Goal: Task Accomplishment & Management: Complete application form

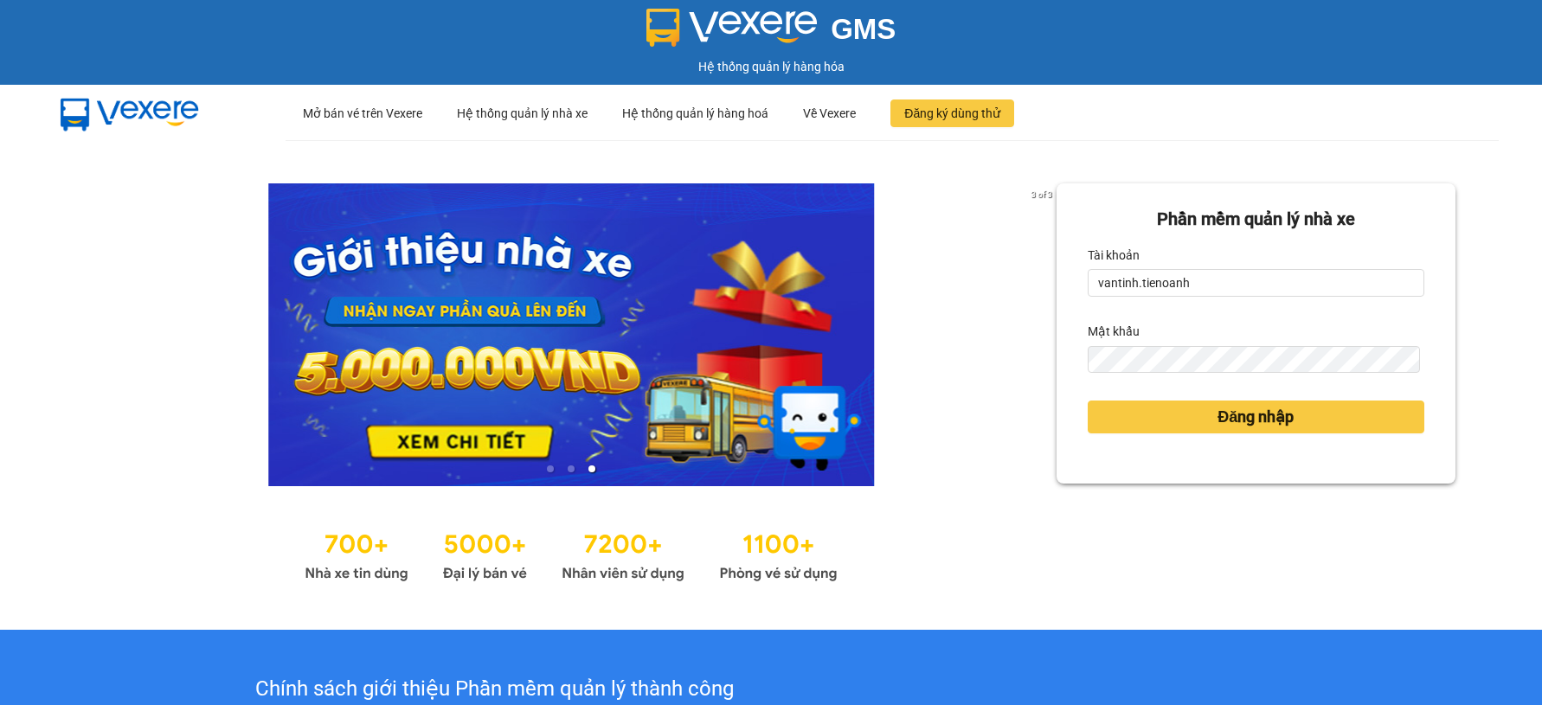
click at [1137, 421] on button "Đăng nhập" at bounding box center [1256, 417] width 337 height 33
click at [1138, 421] on button "Đăng nhập" at bounding box center [1256, 417] width 337 height 33
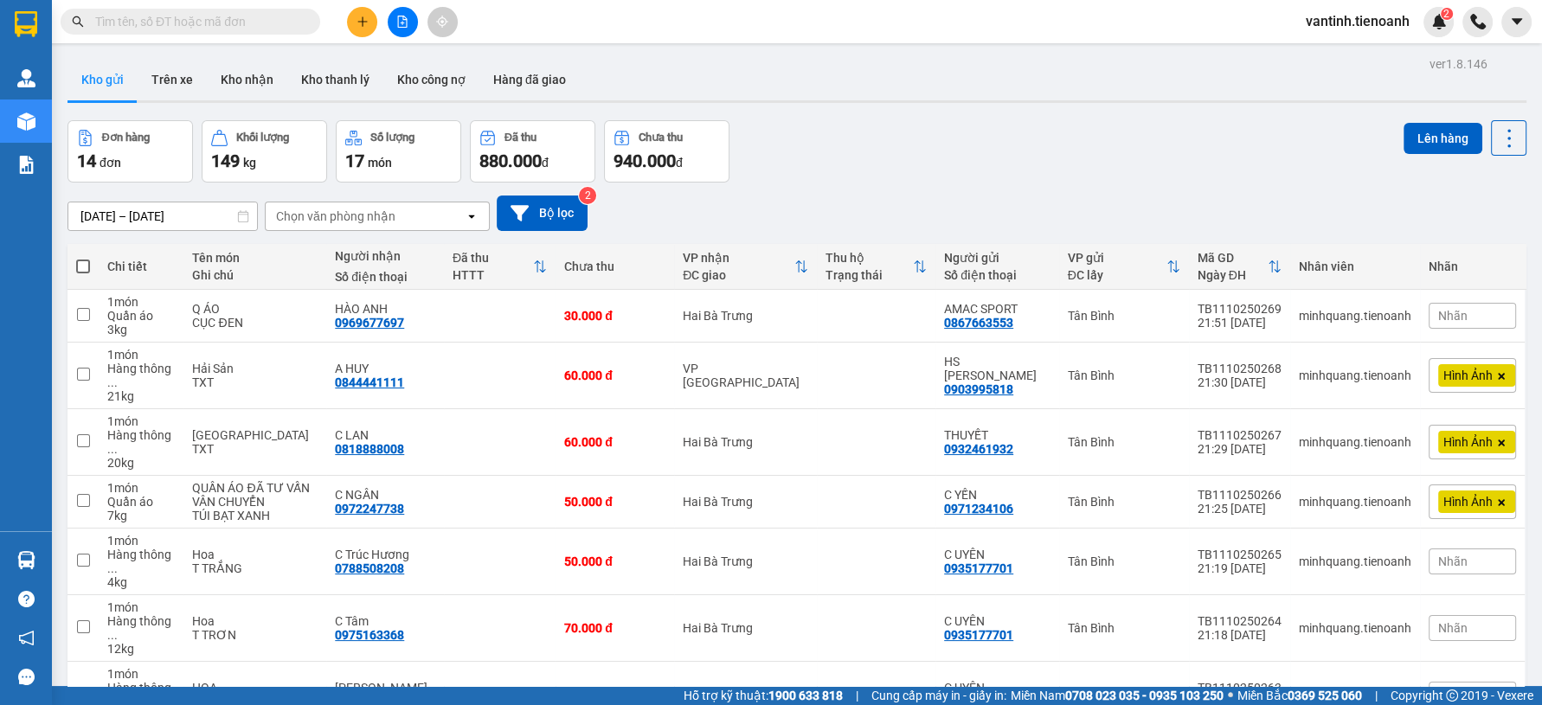
click at [358, 21] on icon "plus" at bounding box center [362, 22] width 12 height 12
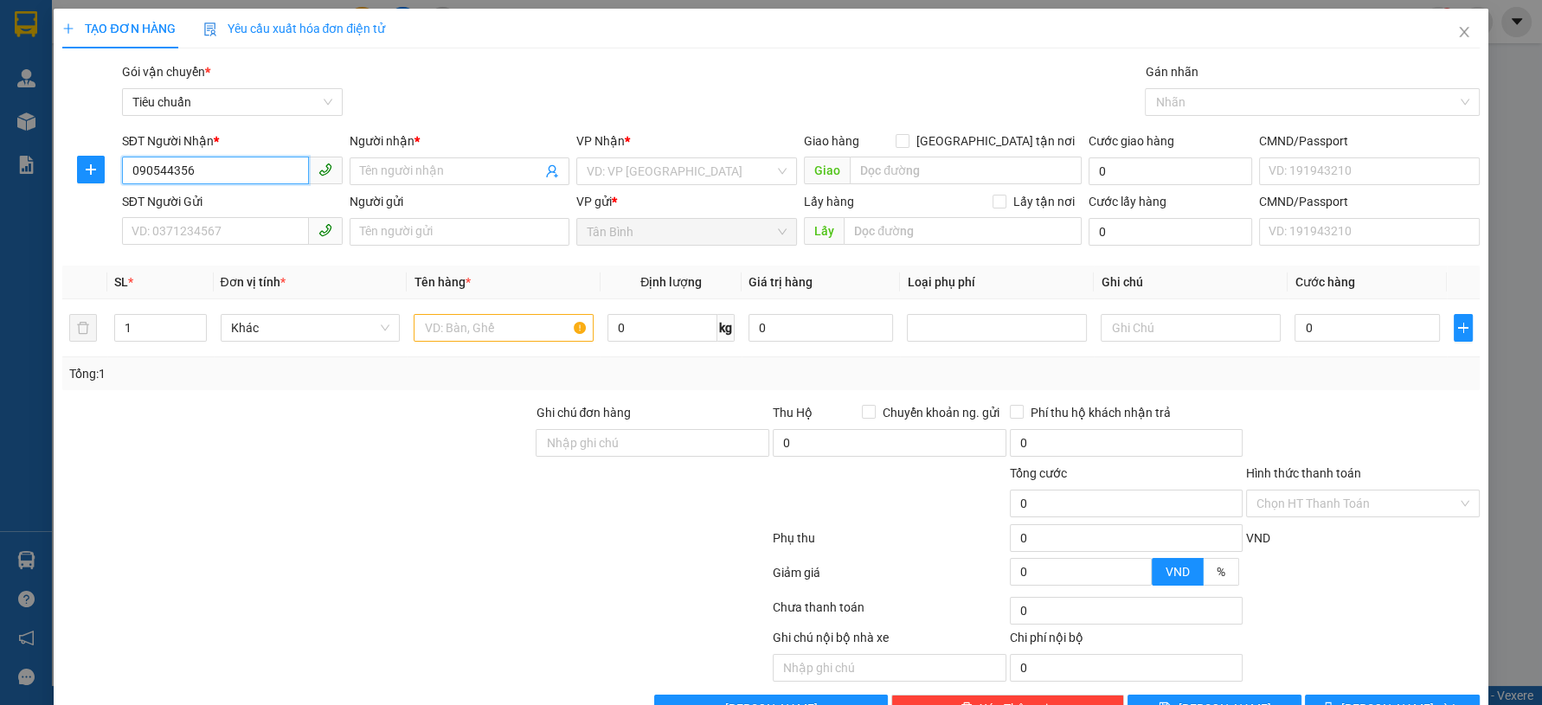
type input "0905443563"
click at [202, 205] on div "0905443563 - CHÚ TIẾN" at bounding box center [229, 205] width 197 height 19
type input "CHÚ TIẾN"
type input "0905443563"
type input "30.000"
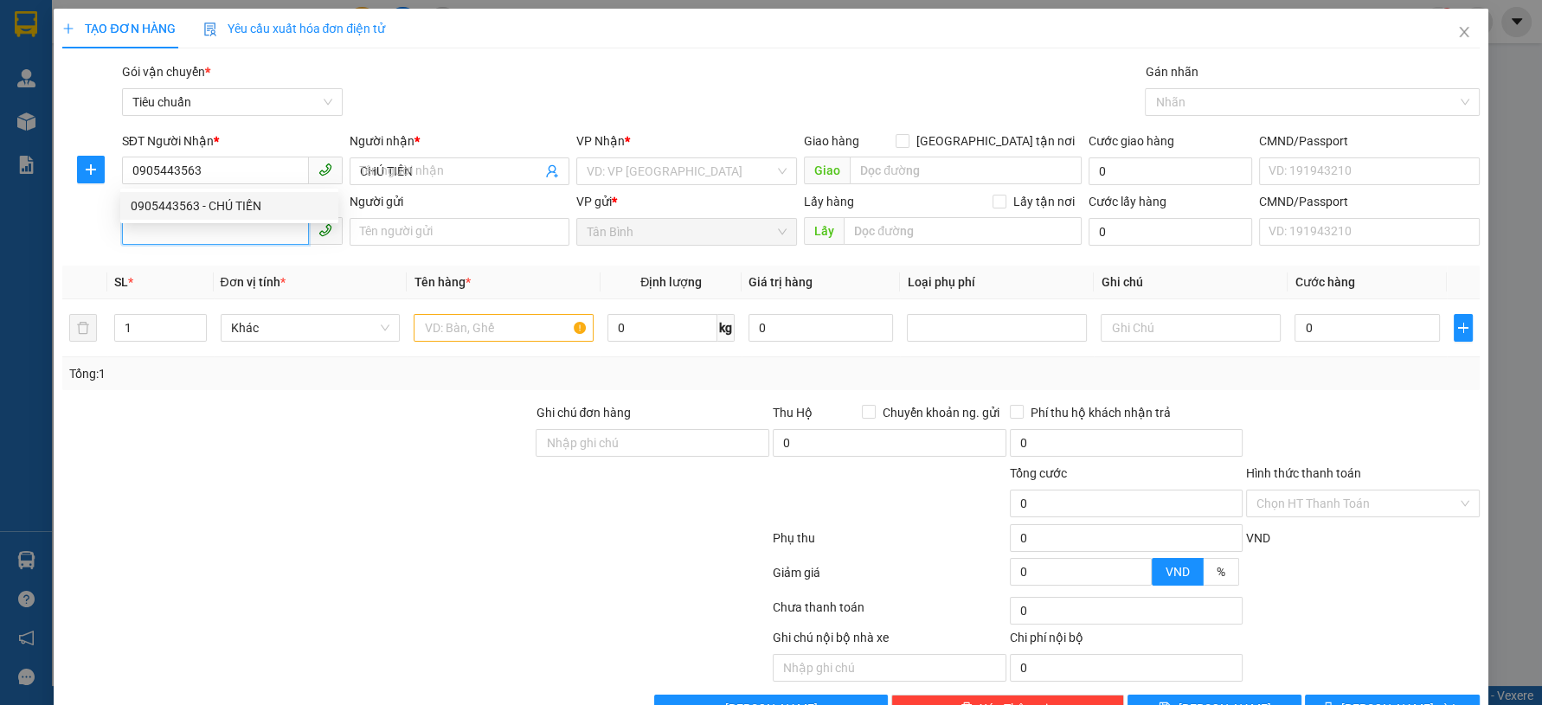
type input "30.000"
click at [222, 242] on input "SĐT Người Gửi" at bounding box center [215, 231] width 187 height 28
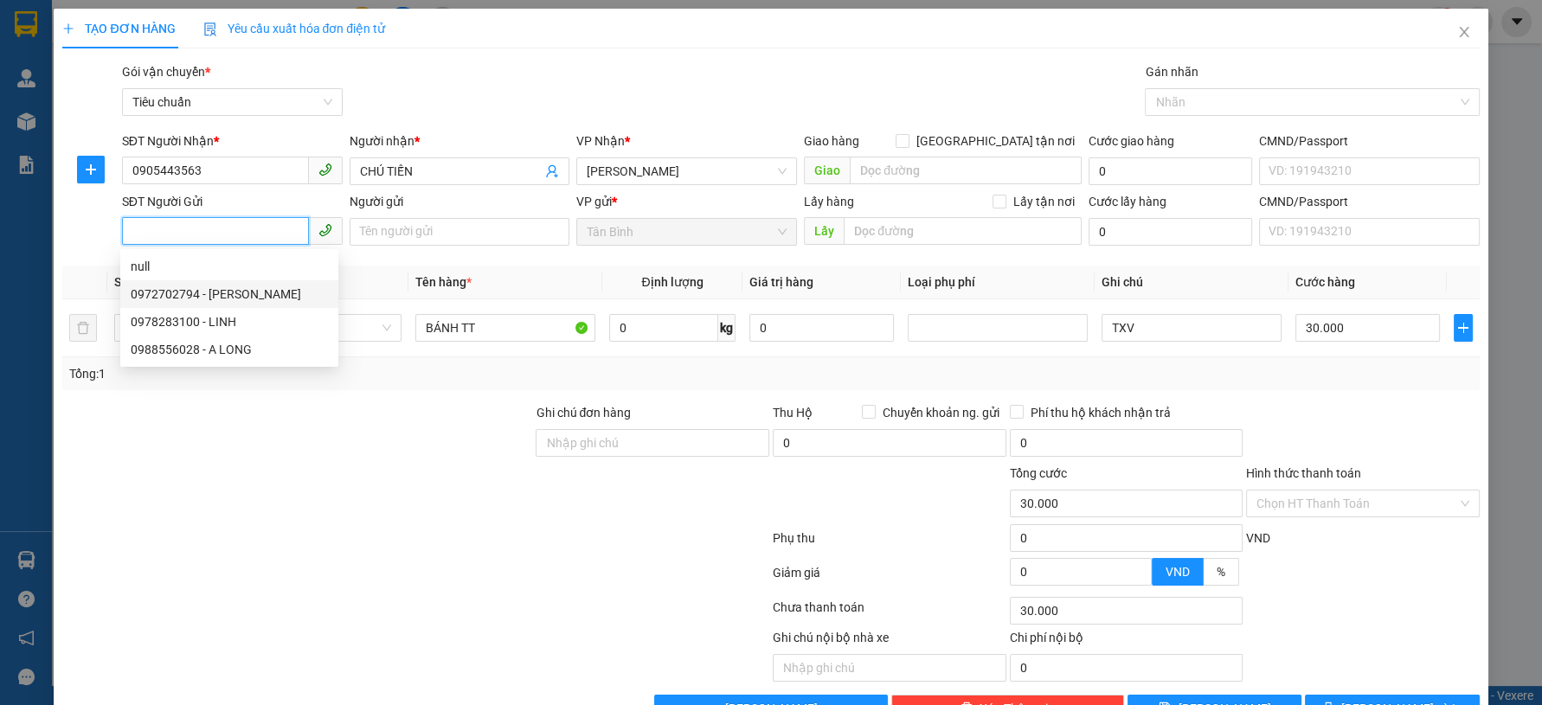
click at [254, 292] on div "0972702794 - [PERSON_NAME]" at bounding box center [229, 294] width 197 height 19
type input "0972702794"
type input "[PERSON_NAME]"
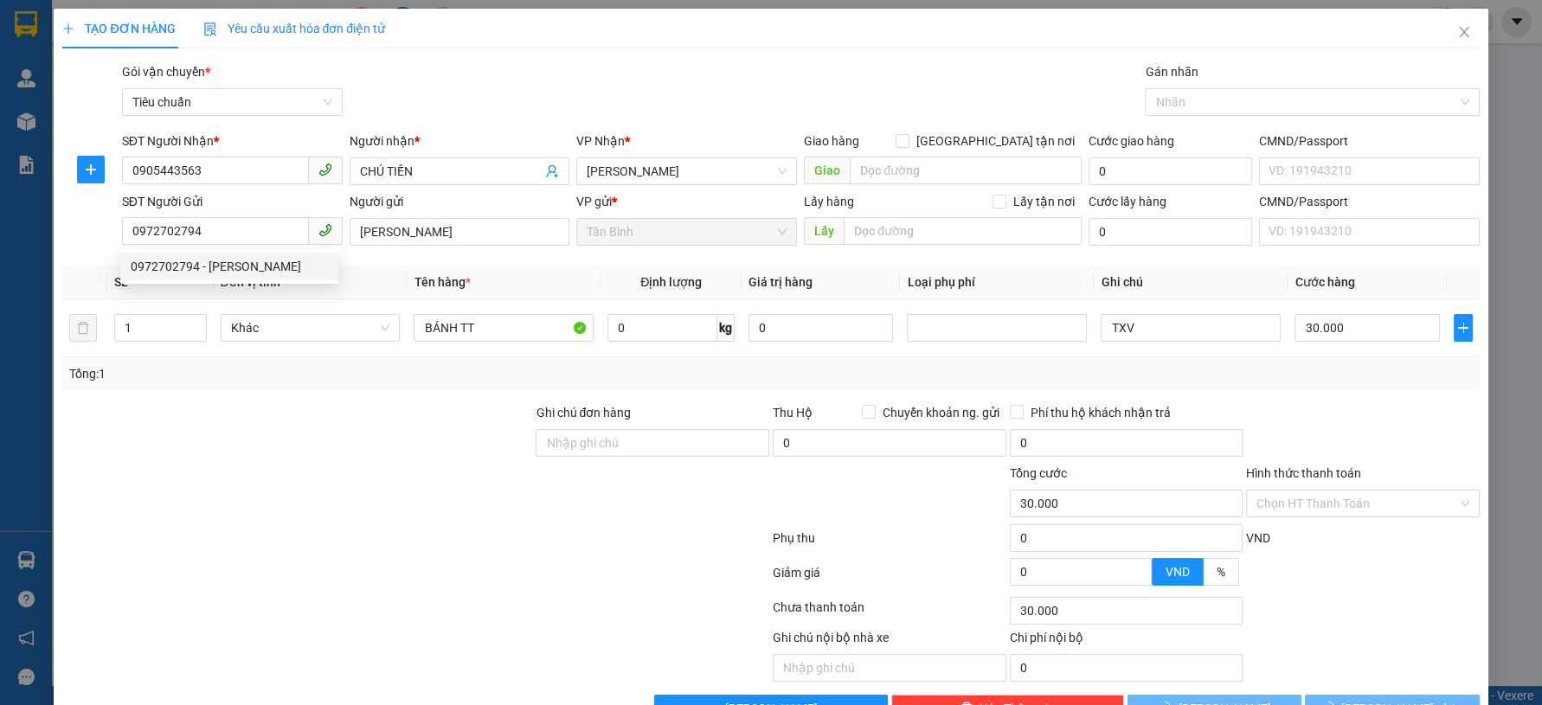
click at [419, 417] on div at bounding box center [297, 433] width 473 height 61
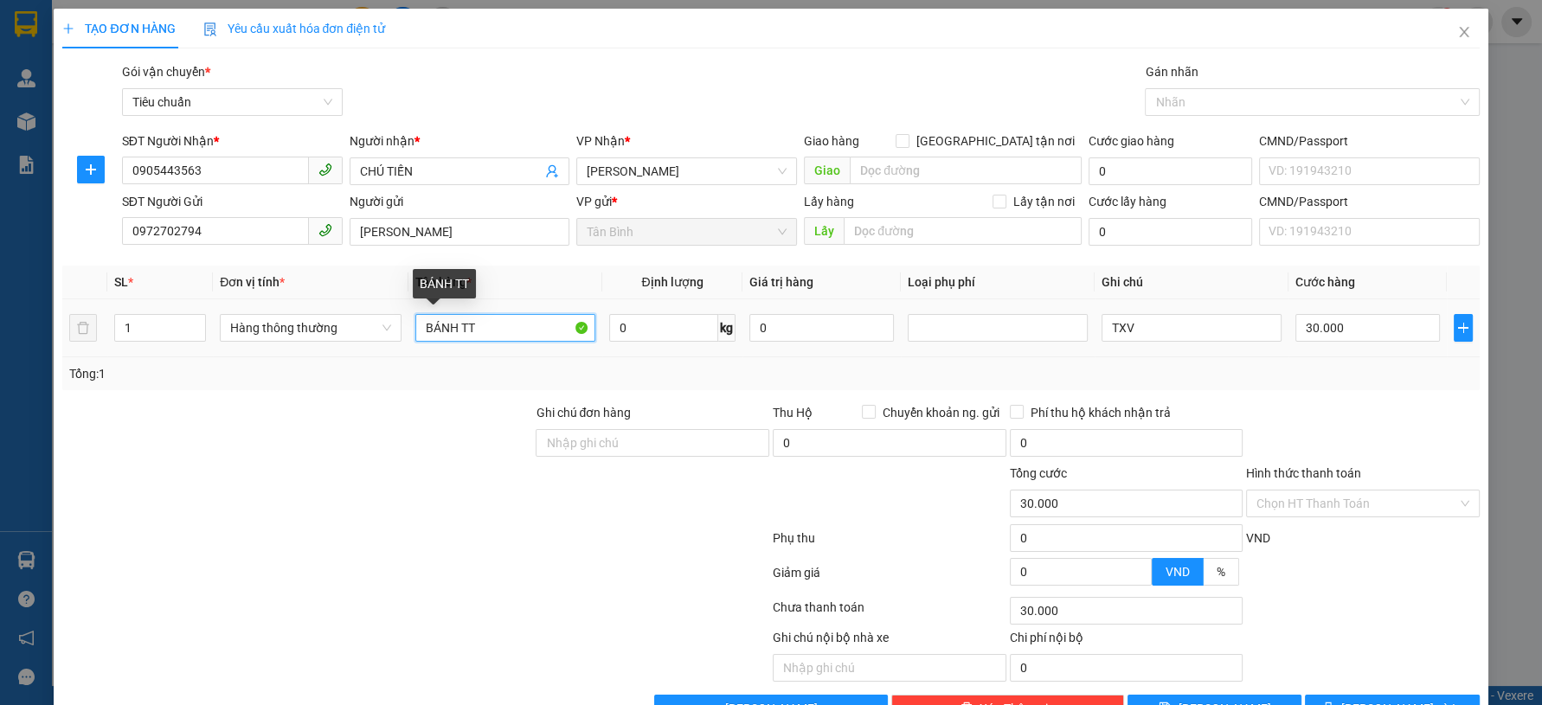
click at [415, 324] on input "BÁNH TT" at bounding box center [505, 328] width 180 height 28
type input "BÁNH"
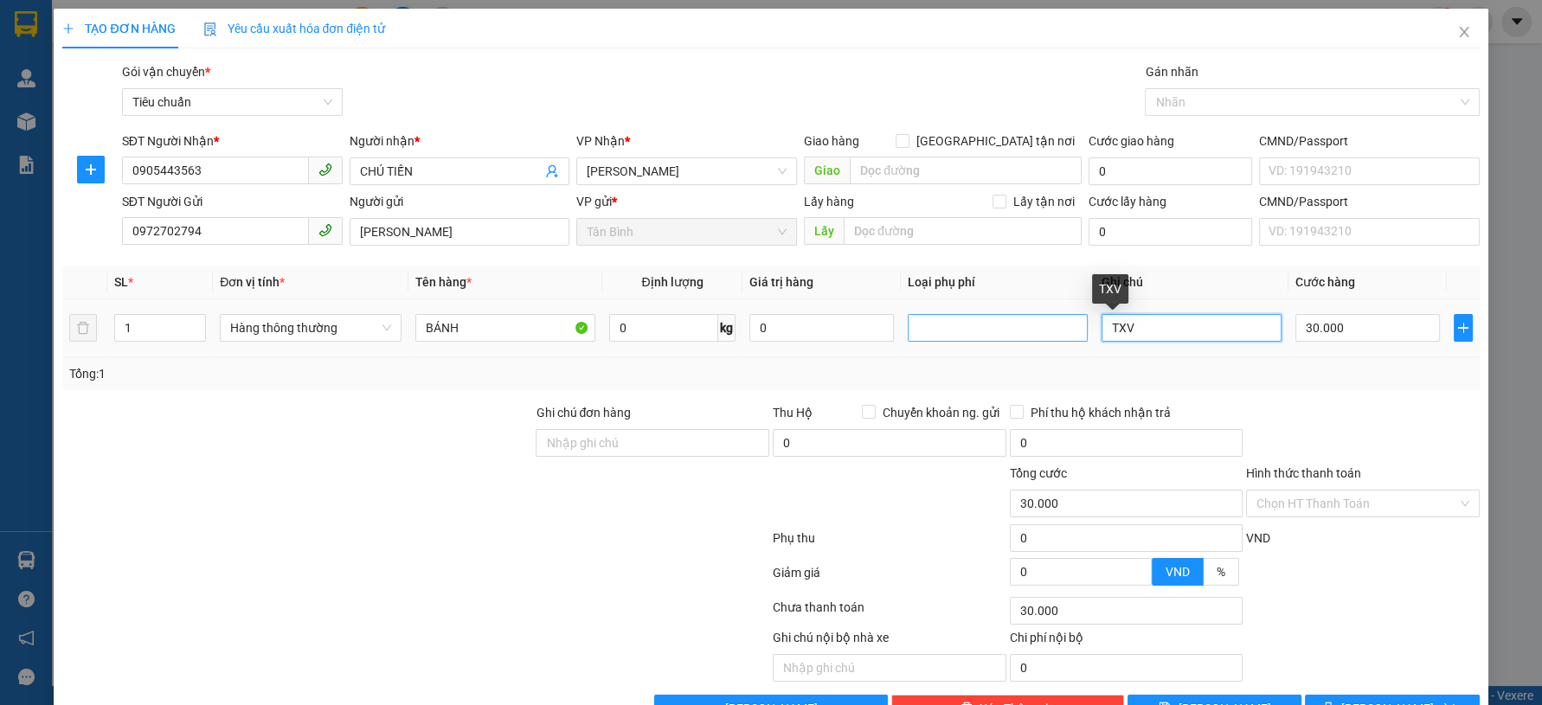
drag, startPoint x: 982, startPoint y: 332, endPoint x: 971, endPoint y: 334, distance: 11.4
click at [971, 334] on tr "1 Hàng thông thường BÁNH 0 kg 0 TXV 30.000" at bounding box center [770, 328] width 1416 height 58
type input "TÚI TRẮNG"
click at [1277, 504] on input "Hình thức thanh toán" at bounding box center [1356, 504] width 201 height 26
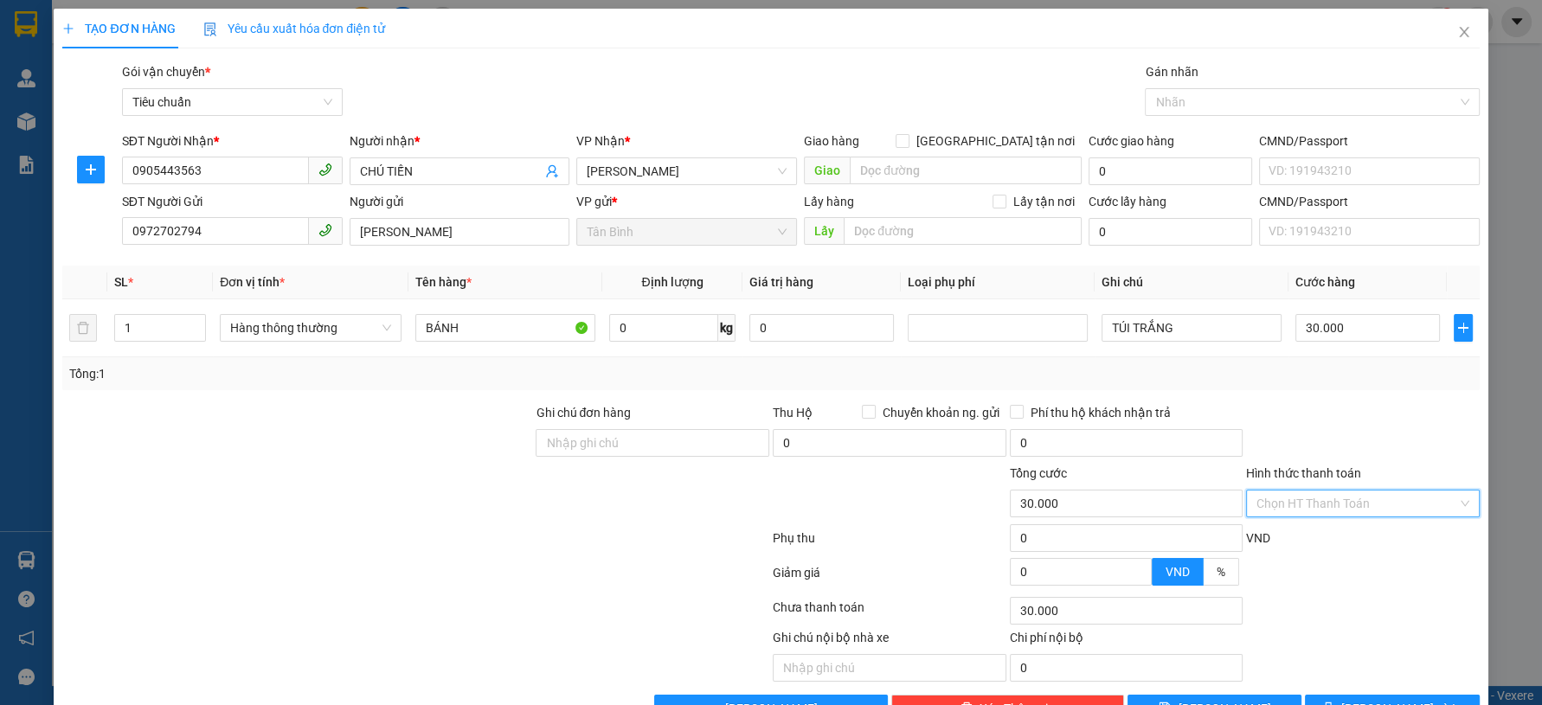
click at [1283, 536] on div "Tại văn phòng" at bounding box center [1350, 537] width 210 height 19
type input "0"
click at [1318, 696] on button "[PERSON_NAME] và In" at bounding box center [1392, 709] width 174 height 28
drag, startPoint x: 1318, startPoint y: 696, endPoint x: 925, endPoint y: 286, distance: 567.3
click at [1314, 695] on button "[PERSON_NAME] và In" at bounding box center [1392, 709] width 174 height 28
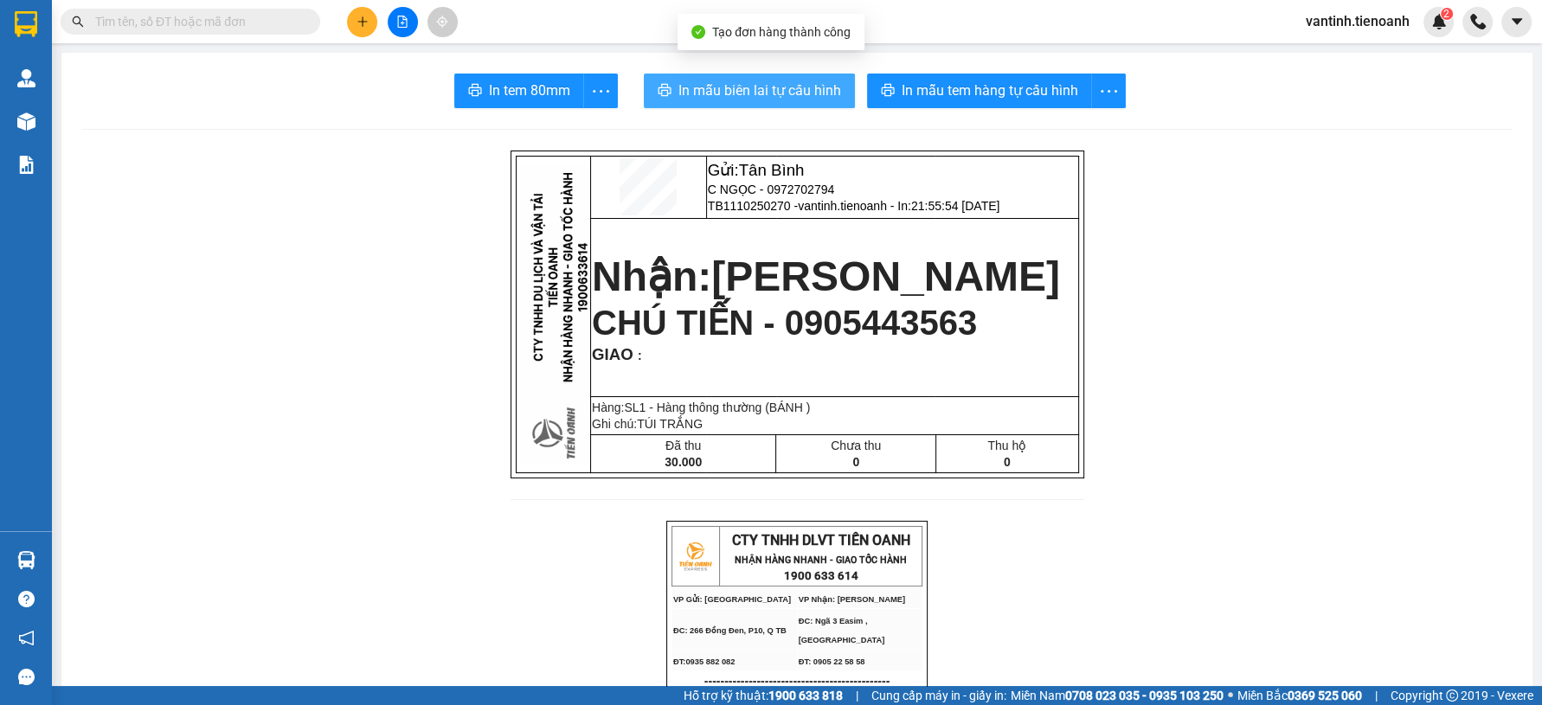
click at [775, 81] on span "In mẫu biên lai tự cấu hình" at bounding box center [759, 91] width 163 height 22
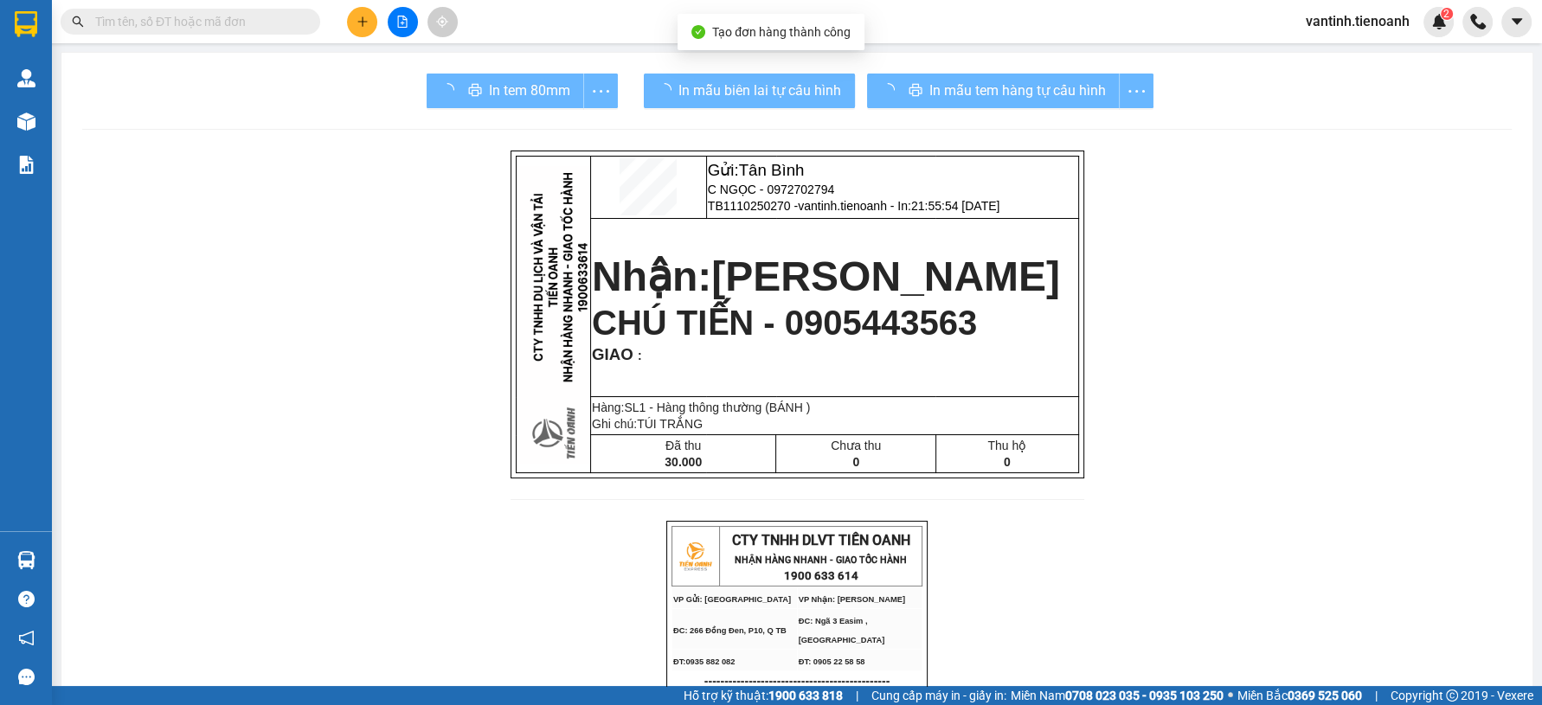
drag, startPoint x: 1148, startPoint y: 608, endPoint x: 1069, endPoint y: 391, distance: 231.3
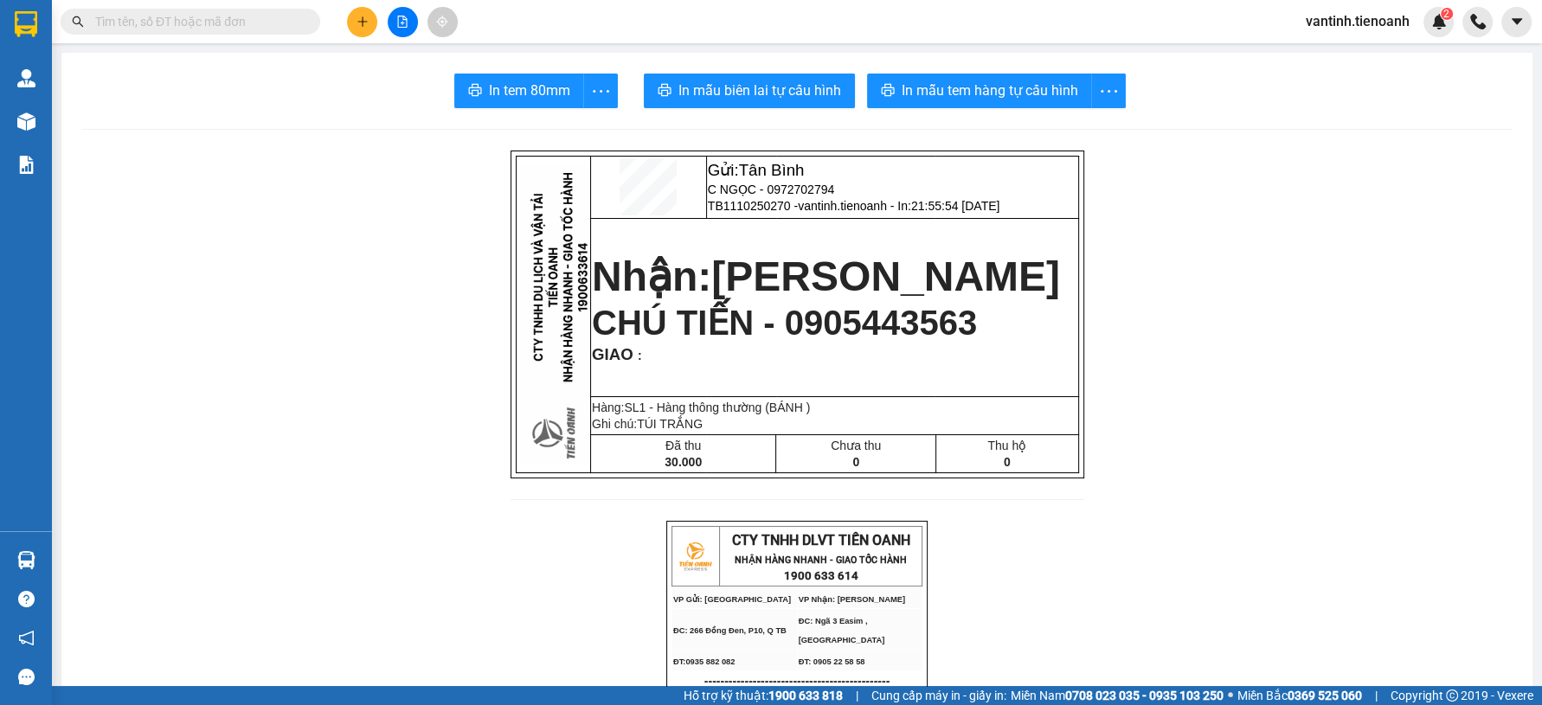
click at [972, 102] on button "In mẫu tem hàng tự cấu hình" at bounding box center [979, 91] width 225 height 35
click at [972, 100] on span "In mẫu tem hàng tự cấu hình" at bounding box center [990, 91] width 177 height 22
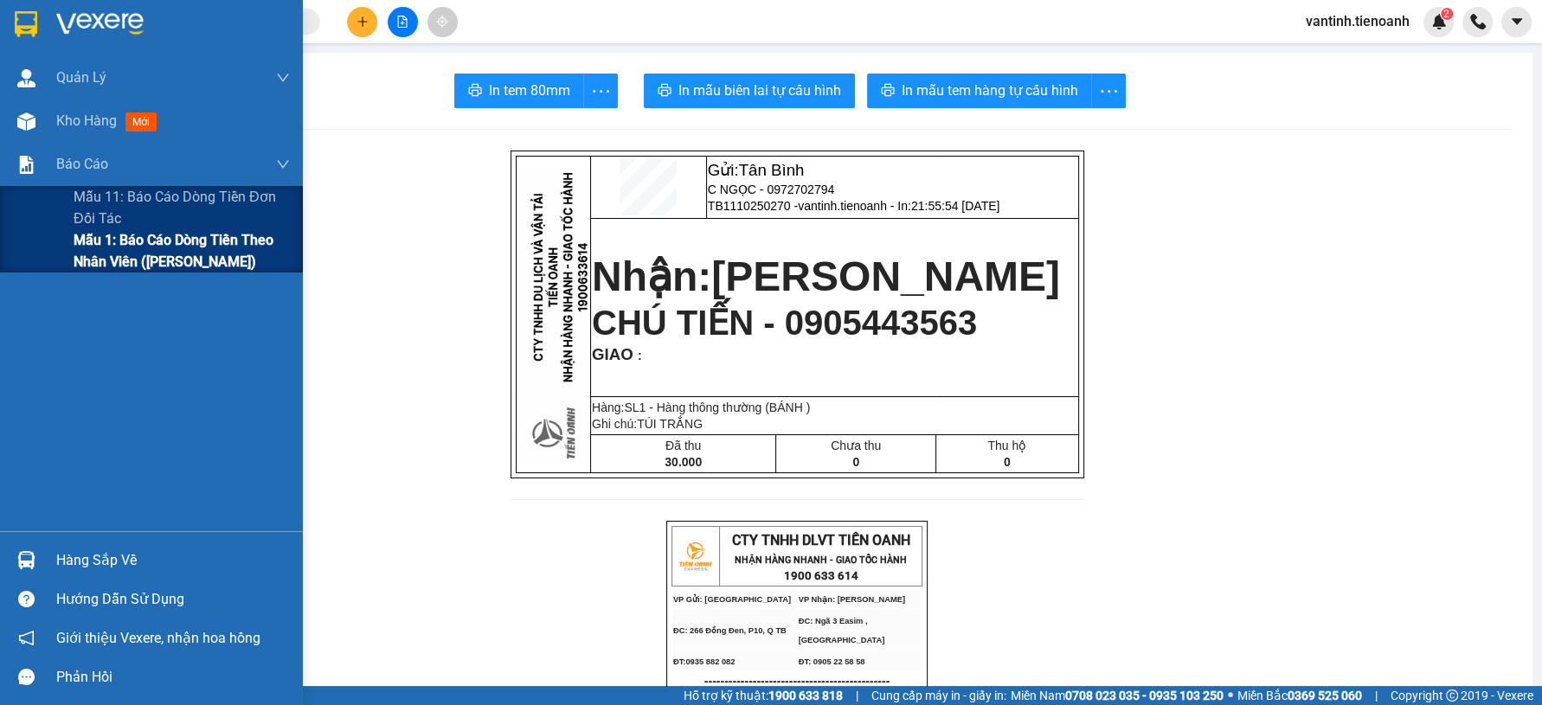
click at [96, 262] on span "Mẫu 1: Báo cáo dòng tiền theo nhân viên ([PERSON_NAME])" at bounding box center [182, 250] width 216 height 43
